Goal: Task Accomplishment & Management: Complete application form

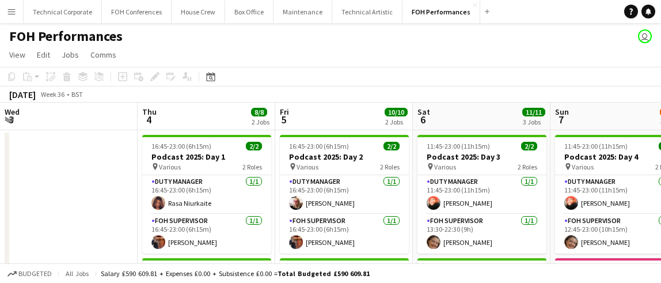
scroll to position [0, 479]
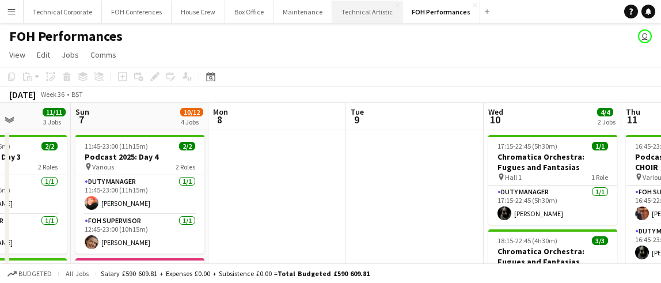
click at [357, 10] on button "Technical Artistic Close" at bounding box center [367, 12] width 70 height 22
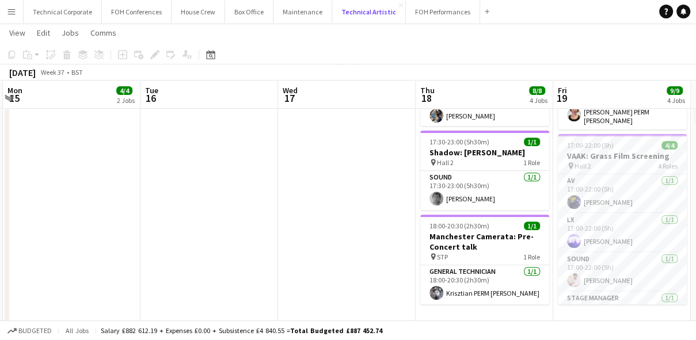
scroll to position [348, 0]
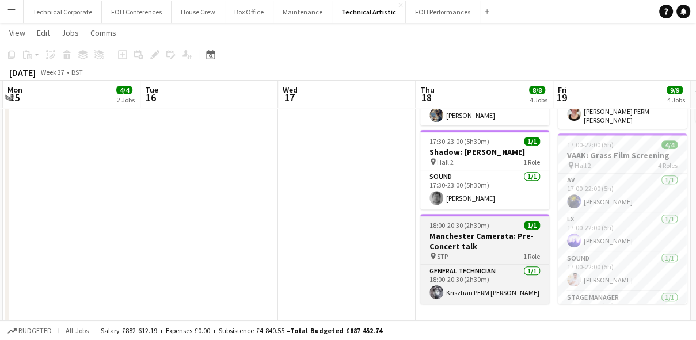
click at [470, 231] on h3 "Manchester Camerata: Pre-Concert talk" at bounding box center [484, 241] width 129 height 21
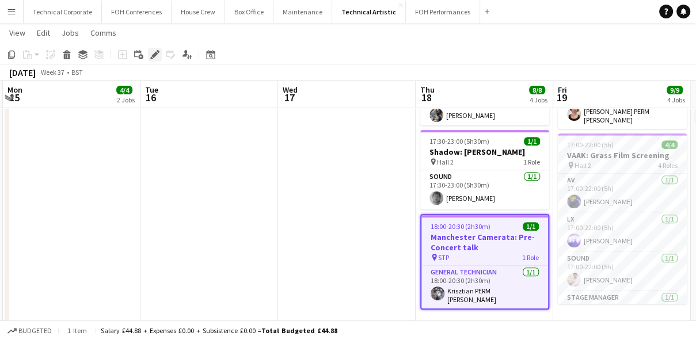
click at [154, 58] on icon at bounding box center [154, 55] width 6 height 6
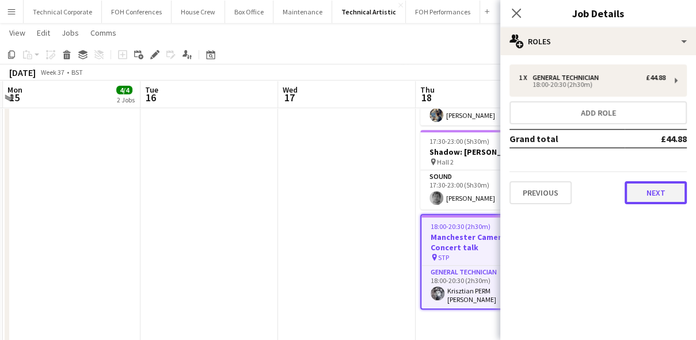
click at [653, 192] on button "Next" at bounding box center [655, 192] width 62 height 23
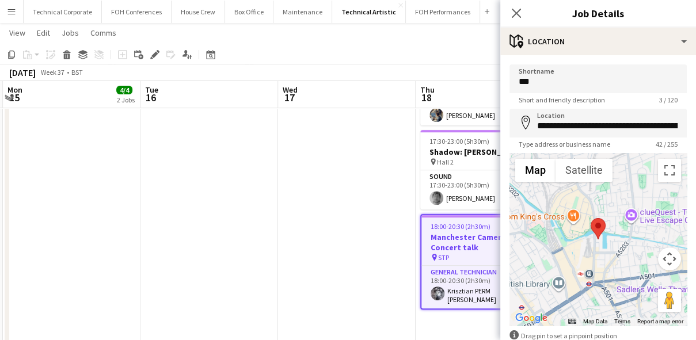
scroll to position [65, 0]
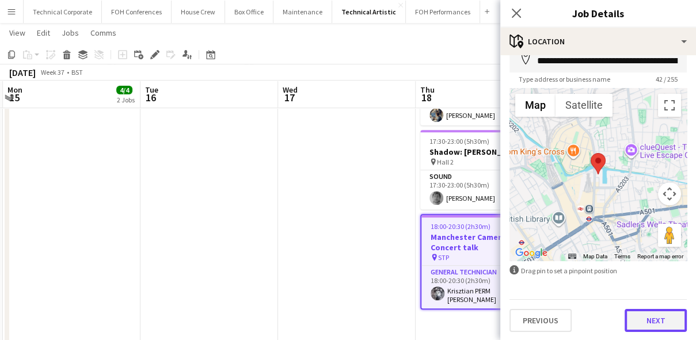
click at [646, 282] on button "Next" at bounding box center [655, 320] width 62 height 23
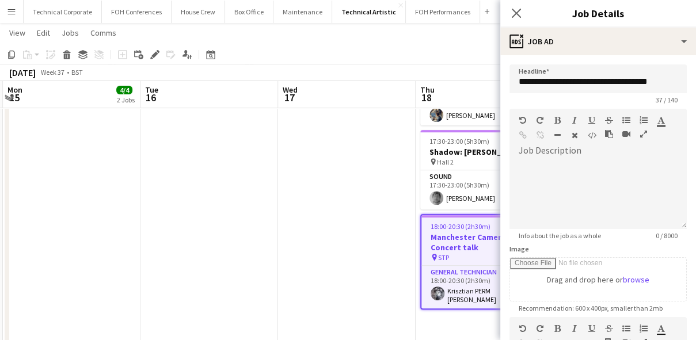
scroll to position [0, 0]
click at [576, 163] on div at bounding box center [597, 194] width 177 height 69
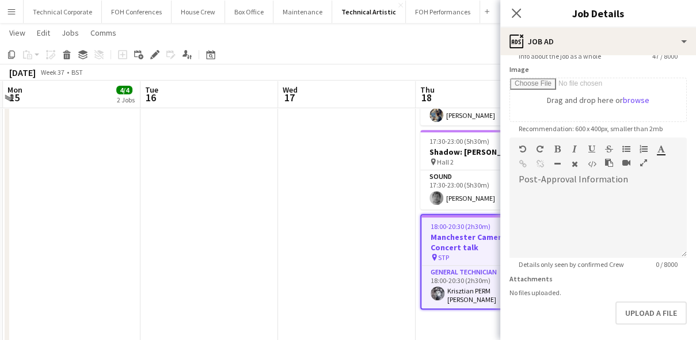
scroll to position [227, 0]
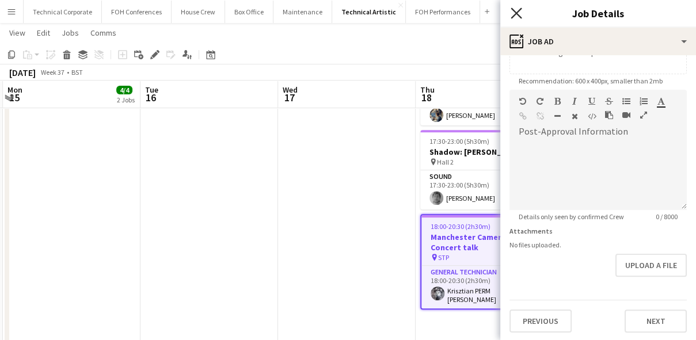
click at [513, 14] on icon "Close pop-in" at bounding box center [516, 12] width 11 height 11
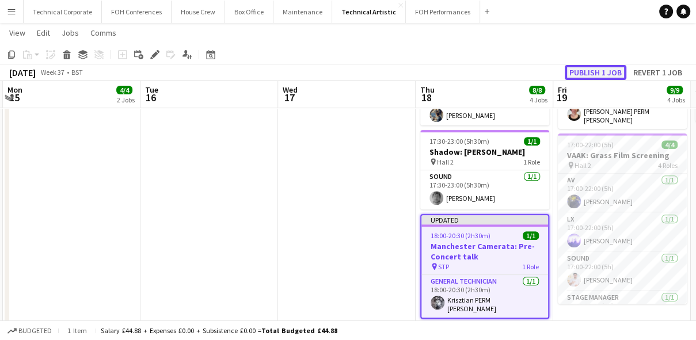
click at [592, 74] on button "Publish 1 job" at bounding box center [596, 72] width 62 height 15
